Goal: Information Seeking & Learning: Learn about a topic

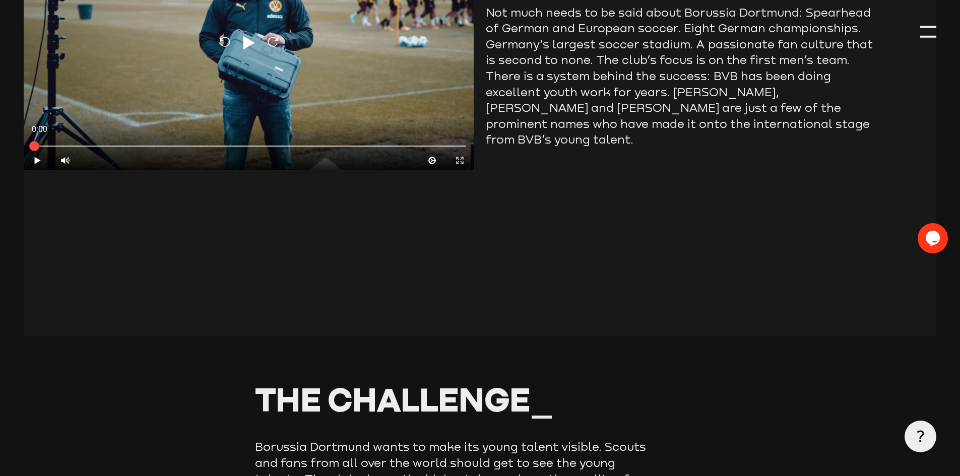
scroll to position [807, 0]
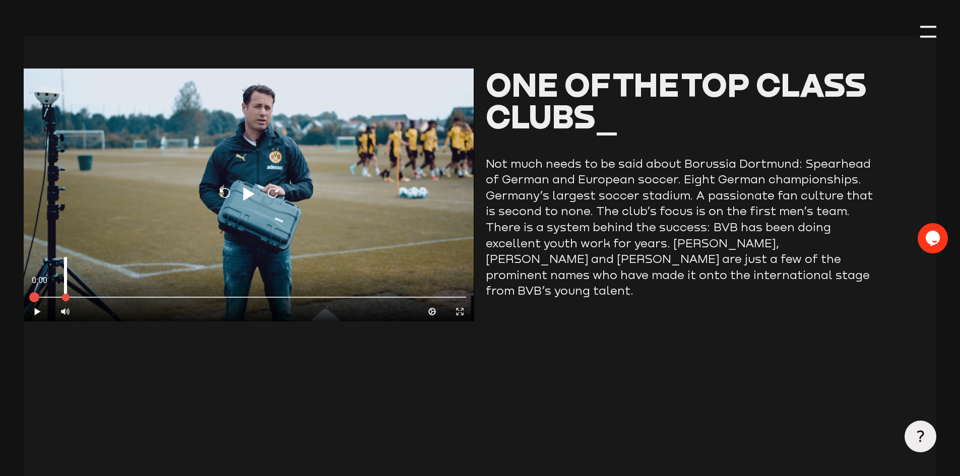
click at [46, 302] on button "Play" at bounding box center [38, 312] width 28 height 20
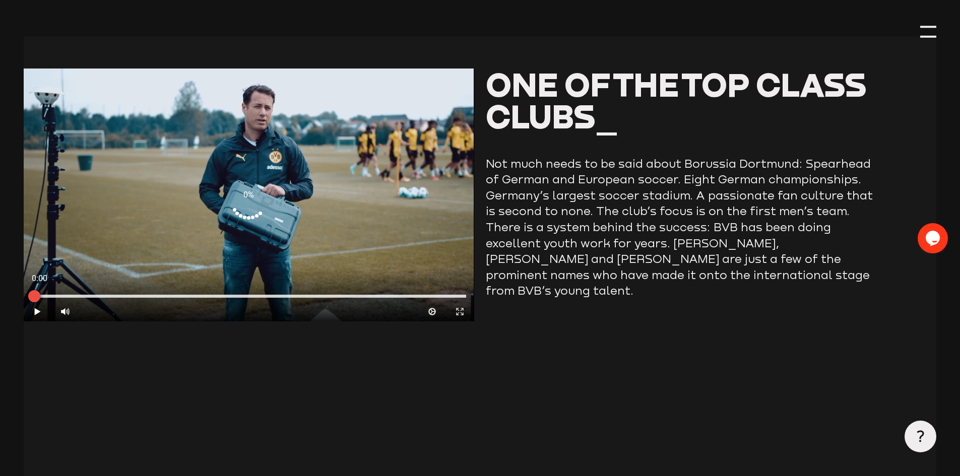
click at [85, 295] on div at bounding box center [249, 296] width 434 height 3
click at [39, 291] on div "0:00 Play Volume High Cog Expand Media Close" at bounding box center [249, 294] width 450 height 55
type input "0.8"
drag, startPoint x: 41, startPoint y: 274, endPoint x: 260, endPoint y: 277, distance: 218.8
click at [47, 284] on div at bounding box center [34, 296] width 25 height 25
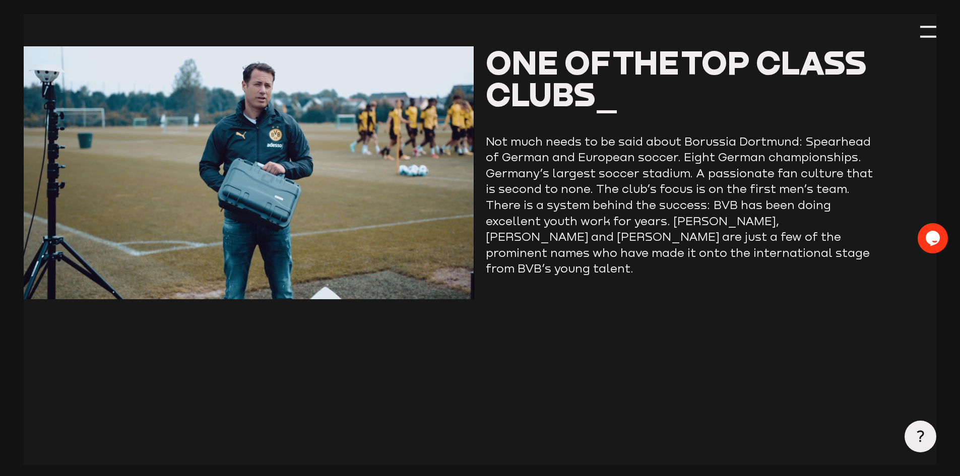
scroll to position [711, 0]
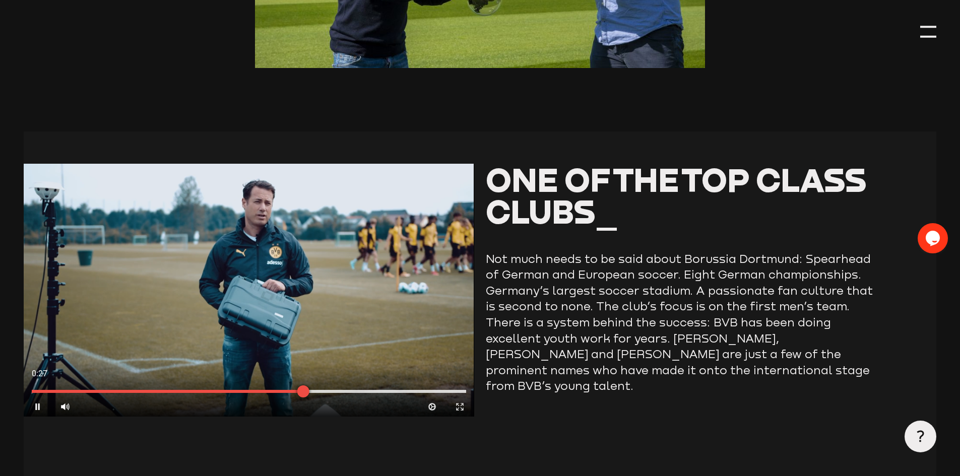
click at [118, 390] on div at bounding box center [249, 391] width 434 height 3
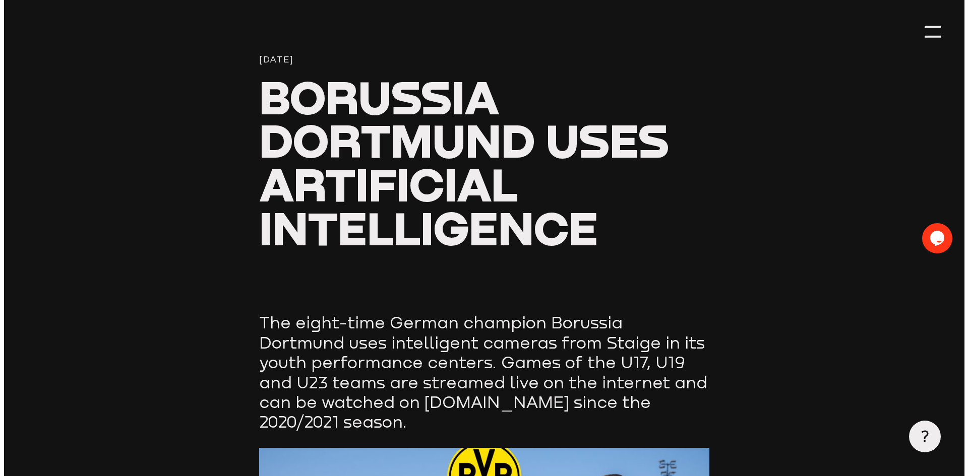
scroll to position [0, 0]
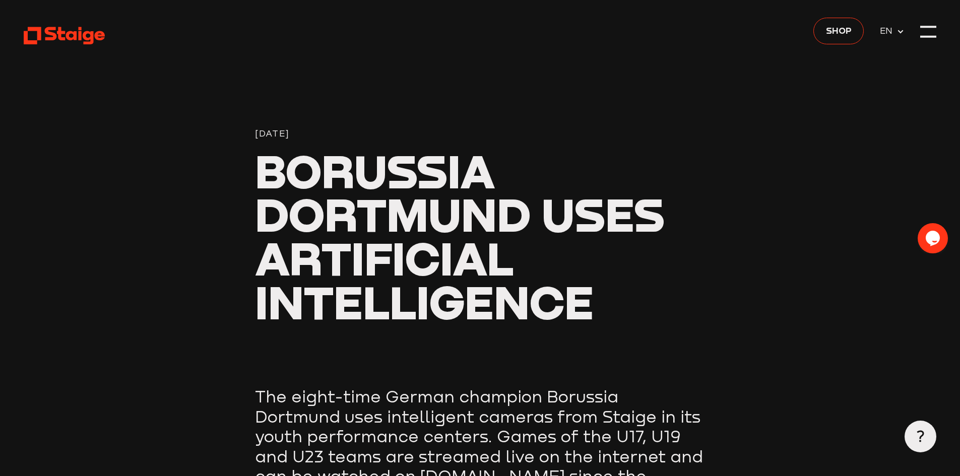
click at [916, 29] on section "[DATE] Borussia Dortmund uses artificial intelligence" at bounding box center [480, 193] width 912 height 387
click at [924, 29] on div at bounding box center [929, 32] width 16 height 16
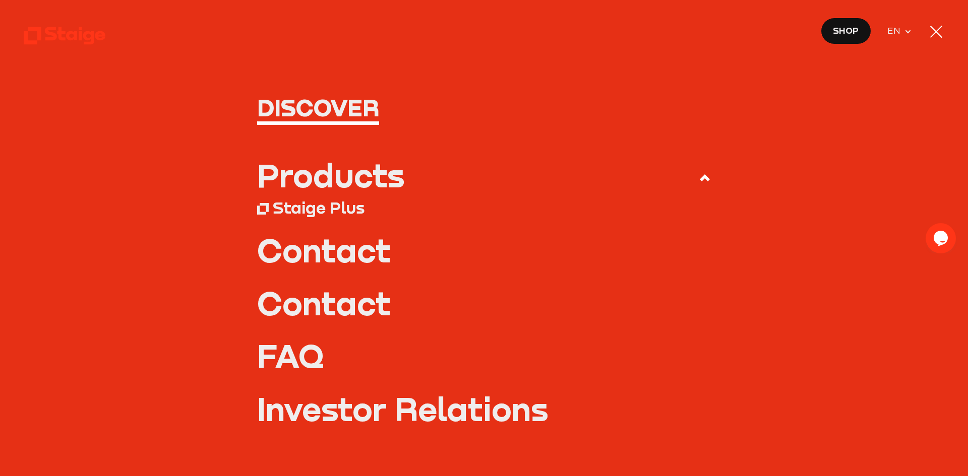
click at [316, 208] on div "Staige Plus" at bounding box center [319, 208] width 92 height 20
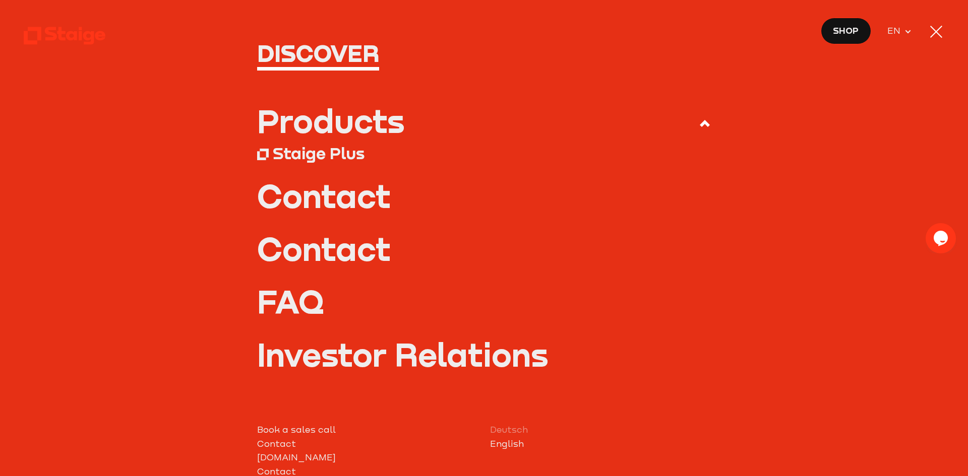
scroll to position [153, 0]
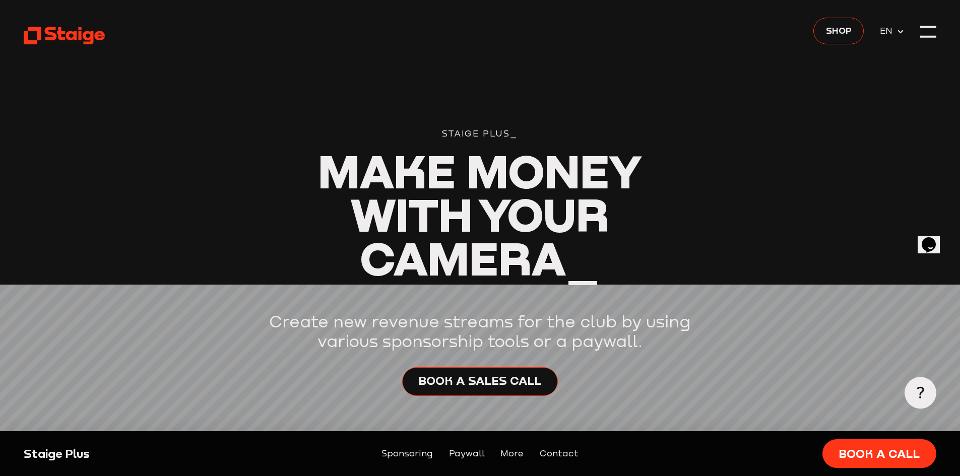
click at [772, 203] on header "Staige Plus_ Make Money With Your Camera_ Create new revenue streams for the cl…" at bounding box center [480, 238] width 912 height 476
click at [919, 30] on header "Staige Plus_ Make Money With Your Camera_ Create new revenue streams for the cl…" at bounding box center [480, 238] width 912 height 476
click at [924, 31] on div at bounding box center [929, 32] width 16 height 16
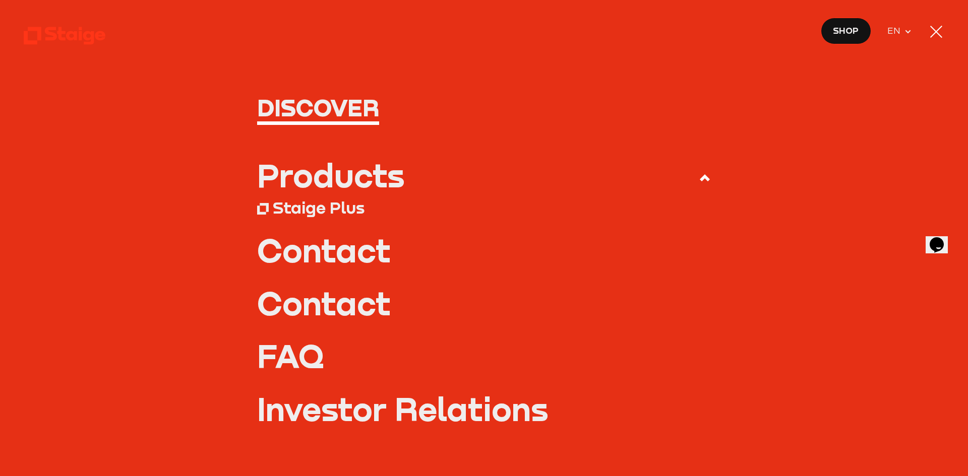
click at [290, 184] on div "Products" at bounding box center [330, 175] width 147 height 32
click at [0, 0] on input "Products" at bounding box center [0, 0] width 0 height 0
click at [700, 178] on use at bounding box center [705, 177] width 10 height 7
click at [0, 0] on input "Products" at bounding box center [0, 0] width 0 height 0
click at [301, 177] on div "Products" at bounding box center [330, 175] width 147 height 32
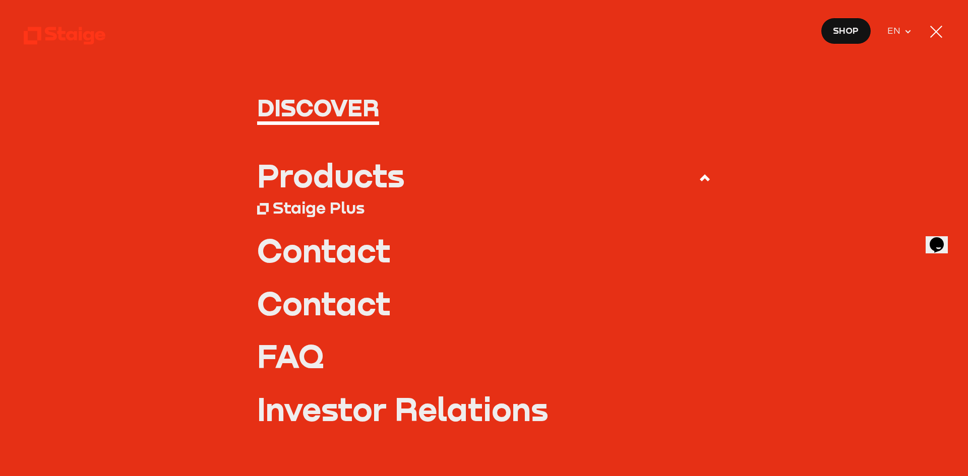
click at [0, 0] on input "Products" at bounding box center [0, 0] width 0 height 0
click at [345, 116] on h1 "Discover" at bounding box center [484, 108] width 454 height 24
click at [65, 30] on icon at bounding box center [64, 36] width 81 height 20
